Goal: Communication & Community: Share content

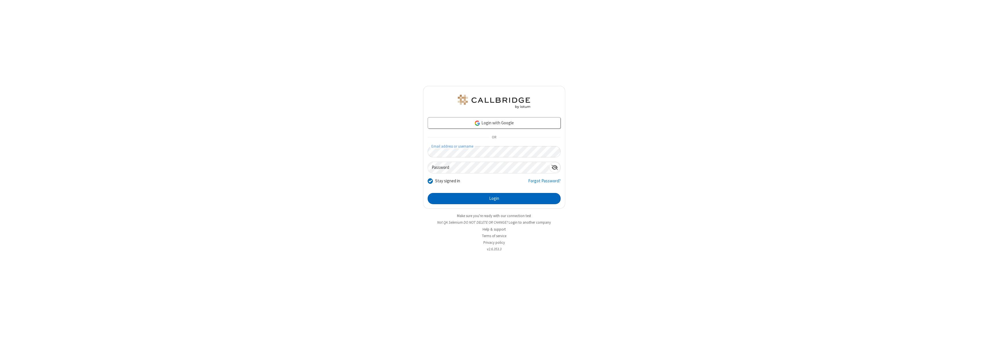
click at [494, 198] on button "Login" at bounding box center [493, 198] width 133 height 11
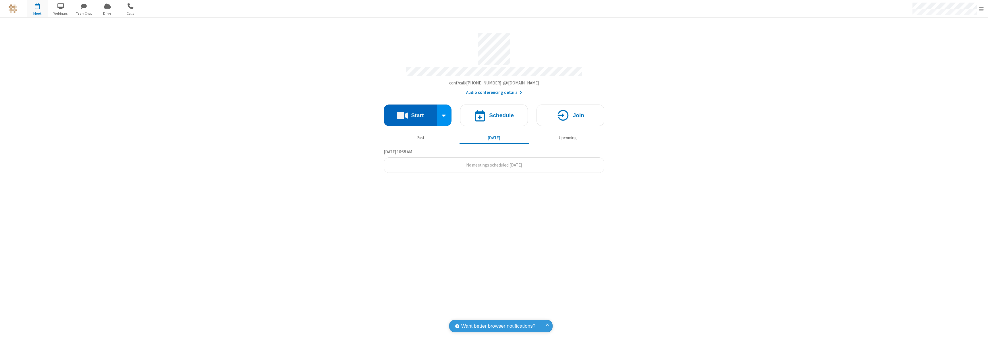
click at [410, 113] on button "Start" at bounding box center [410, 115] width 53 height 22
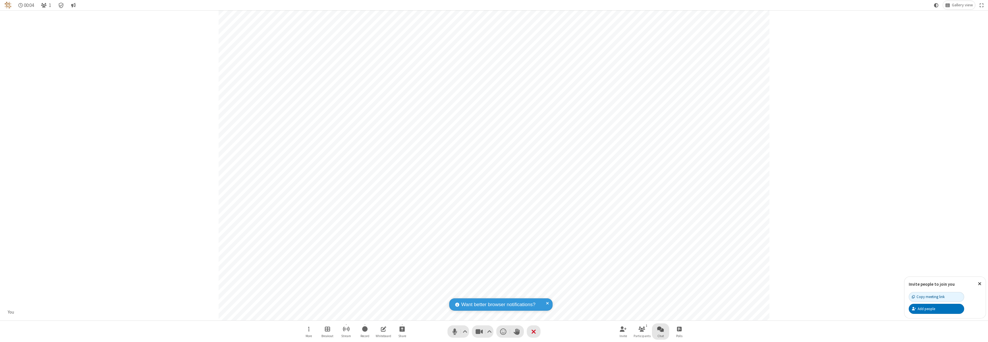
click at [660, 329] on span "Open chat" at bounding box center [660, 328] width 7 height 7
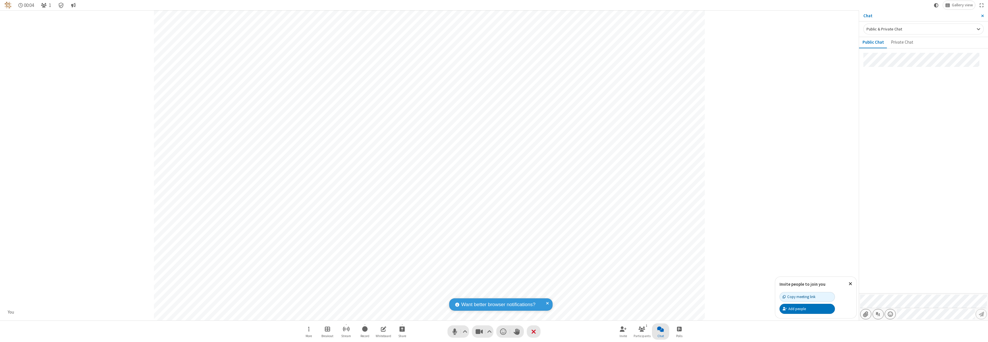
type input "C:\fakepath\doc_test.docx"
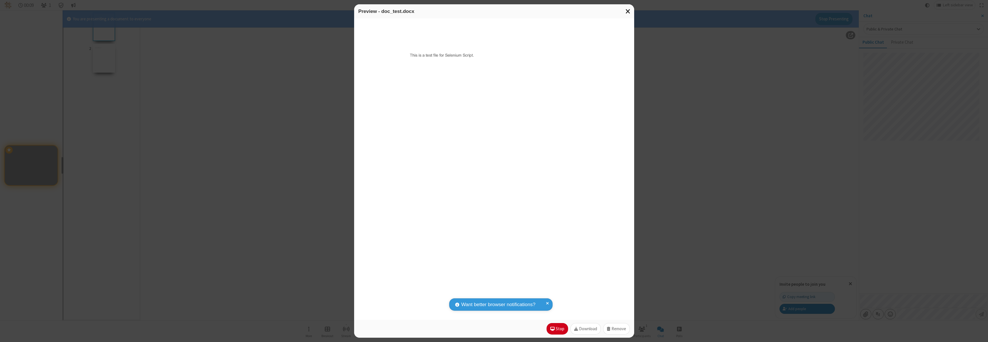
click at [628, 11] on span "Close modal" at bounding box center [627, 10] width 5 height 7
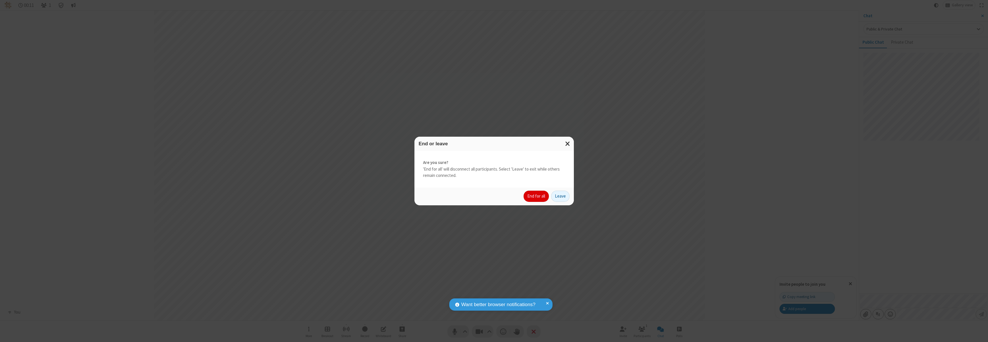
click at [536, 196] on button "End for all" at bounding box center [535, 196] width 25 height 11
